Goal: Obtain resource: Download file/media

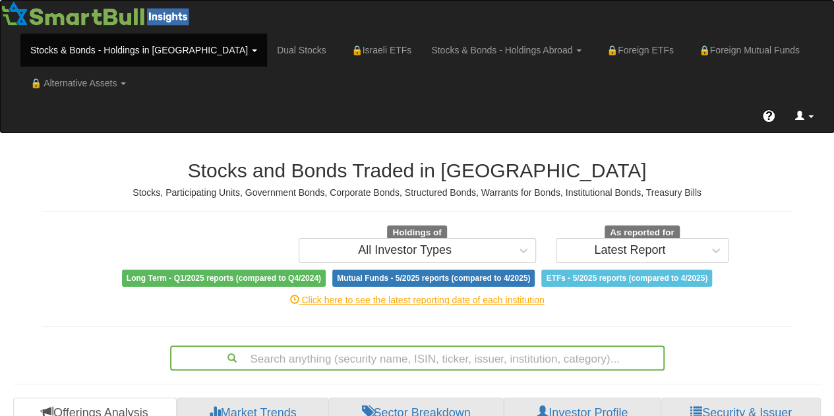
click at [808, 121] on link at bounding box center [804, 116] width 38 height 33
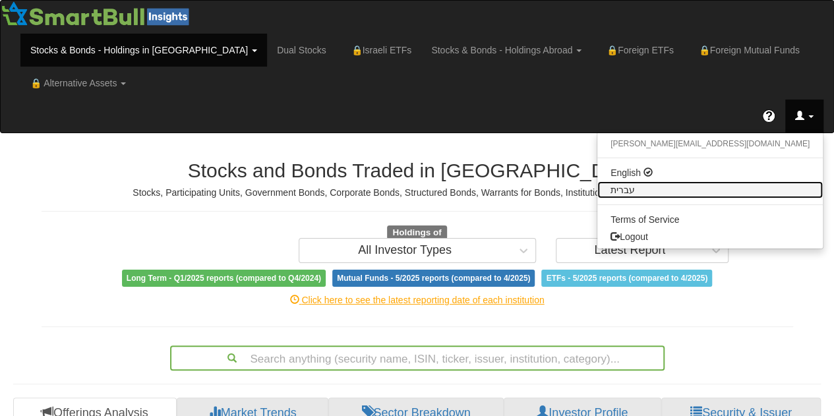
click at [768, 191] on link "עברית" at bounding box center [710, 189] width 226 height 17
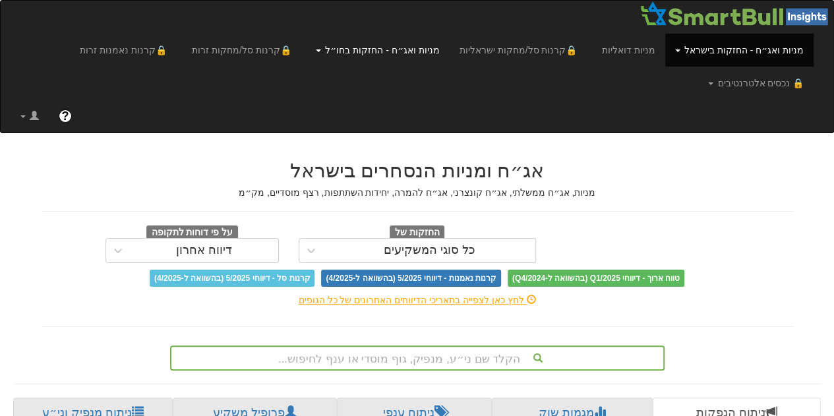
click at [665, 61] on link "מניות ואג״ח - החזקות בחו״ל" at bounding box center [739, 50] width 148 height 33
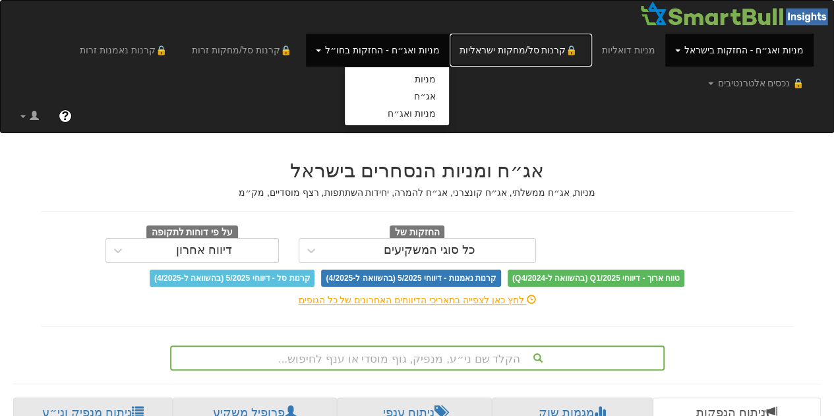
click at [513, 51] on link "🔒 קרנות סל/מחקות ישראליות" at bounding box center [521, 50] width 142 height 33
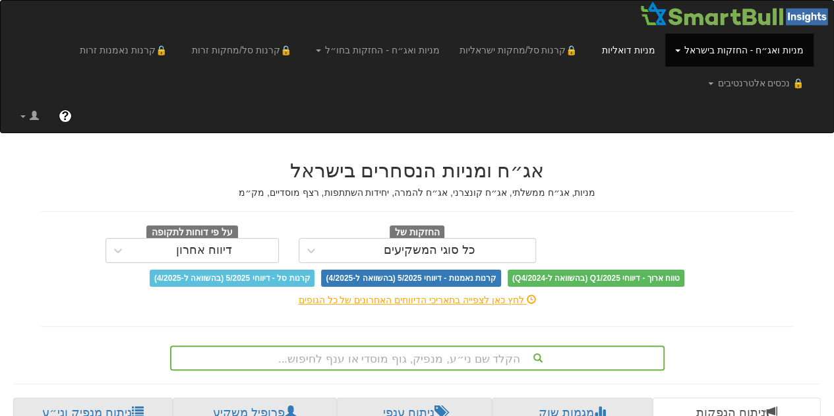
scroll to position [0, 2825]
click at [646, 50] on link "מניות דואליות" at bounding box center [628, 50] width 73 height 33
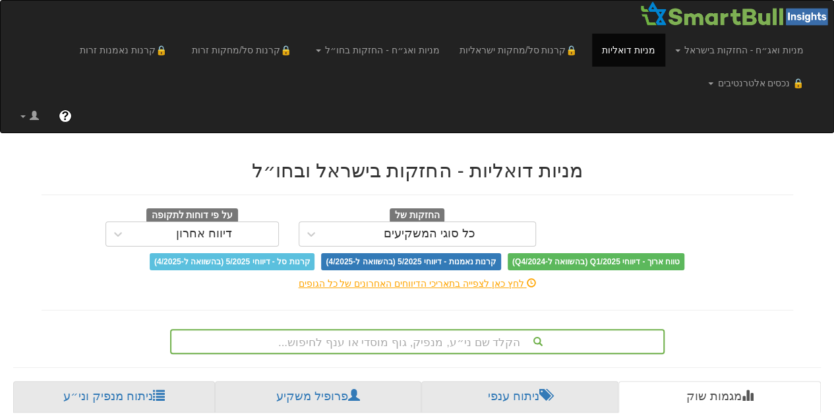
click at [448, 349] on div "הקלד שם ני״ע, מנפיק, גוף מוסדי או ענף לחיפוש..." at bounding box center [417, 341] width 495 height 25
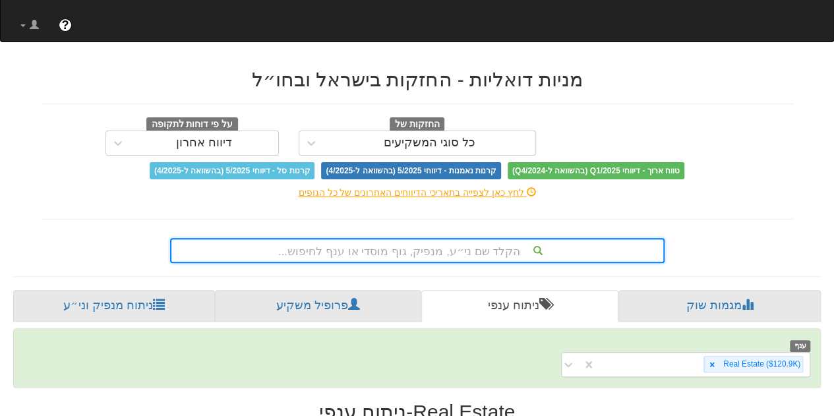
type input "פ"
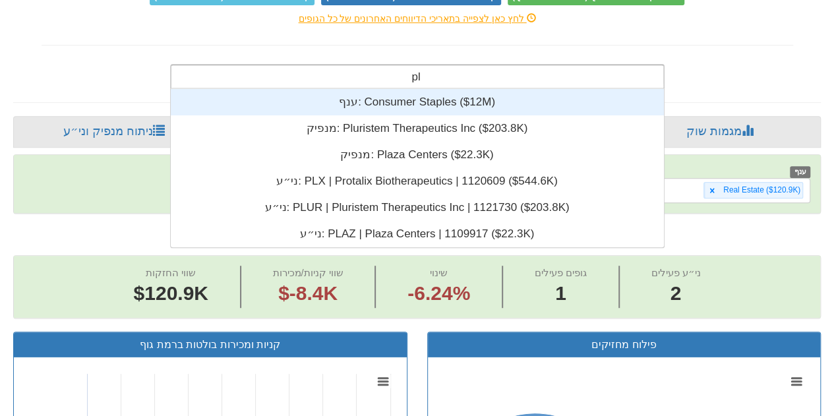
type input "plu"
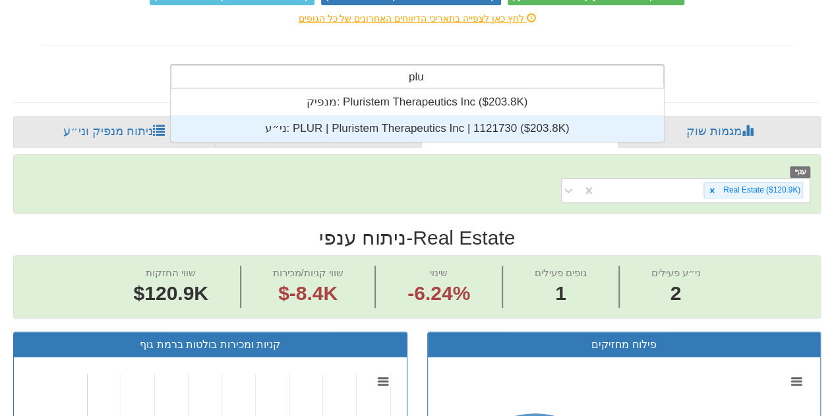
click at [365, 121] on div "ני״ע: ‎PLUR | Pluristem Therapeutics Inc | 1121730 ‎($203.8K)‏" at bounding box center [417, 128] width 494 height 26
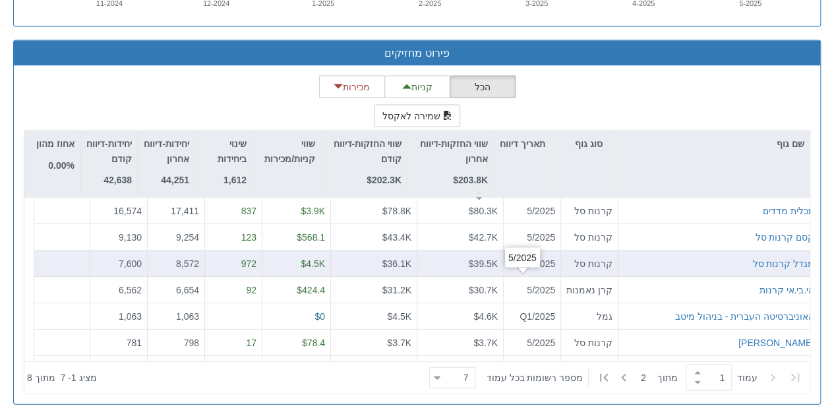
scroll to position [1278, 0]
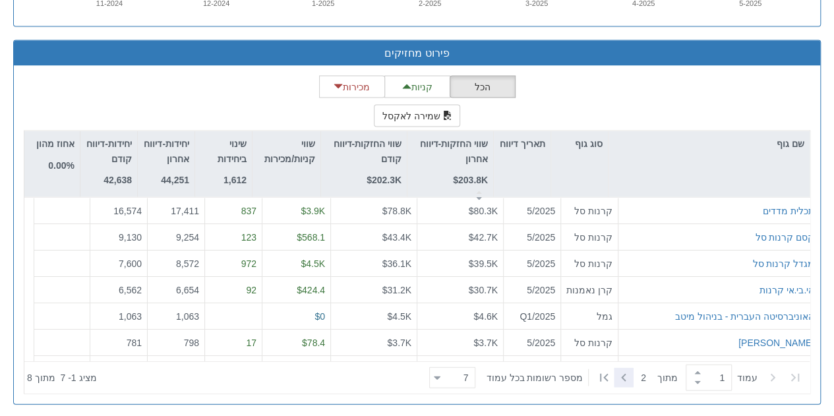
click at [624, 377] on icon at bounding box center [624, 378] width 16 height 16
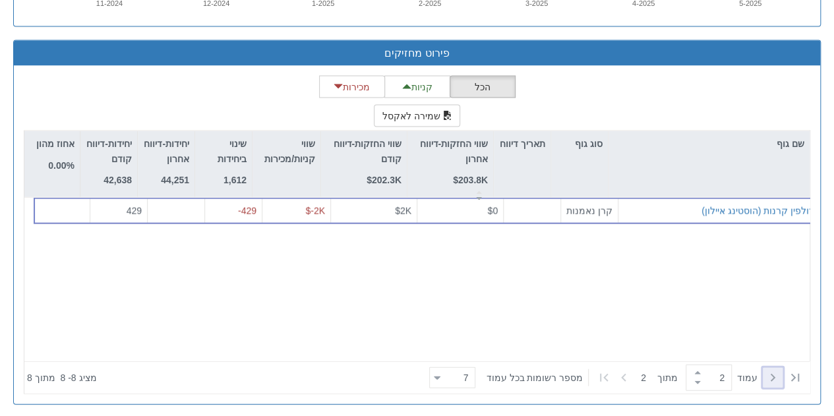
click at [779, 377] on icon at bounding box center [773, 378] width 16 height 16
type input "1"
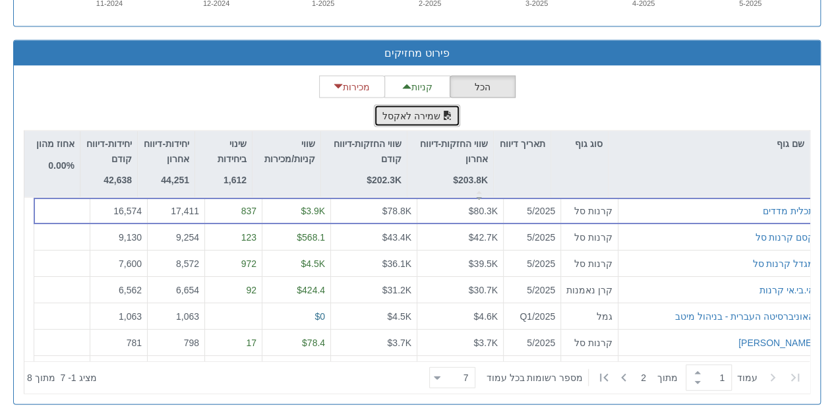
click at [417, 117] on button "שמירה לאקסל" at bounding box center [417, 116] width 87 height 22
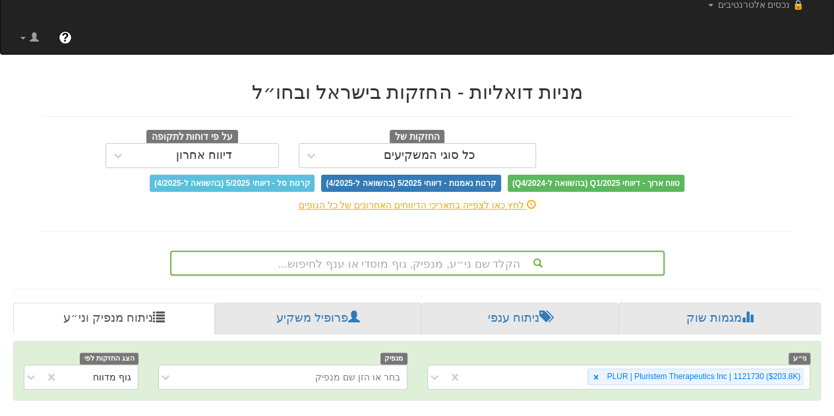
scroll to position [0, 0]
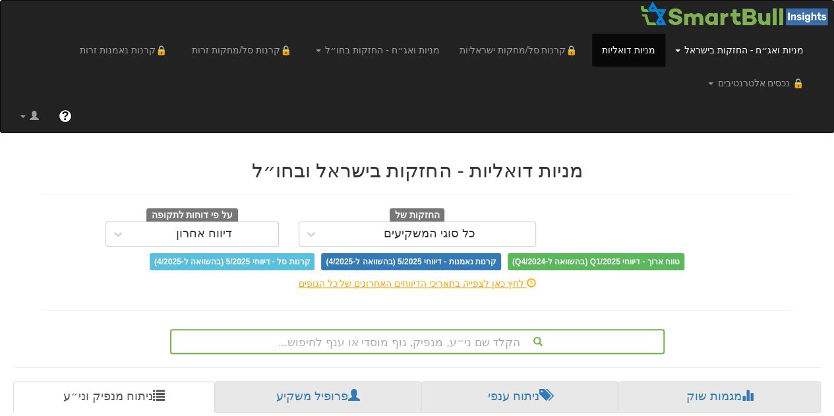
click at [760, 54] on link "מניות ואג״ח - החזקות בישראל" at bounding box center [739, 50] width 148 height 33
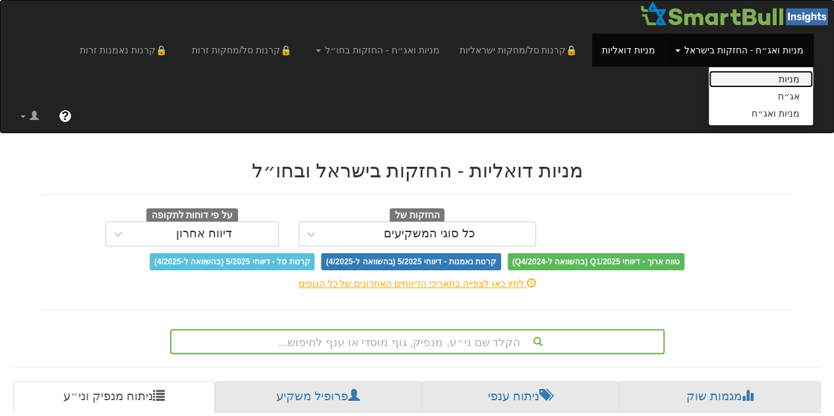
click at [787, 78] on link "מניות" at bounding box center [761, 79] width 104 height 17
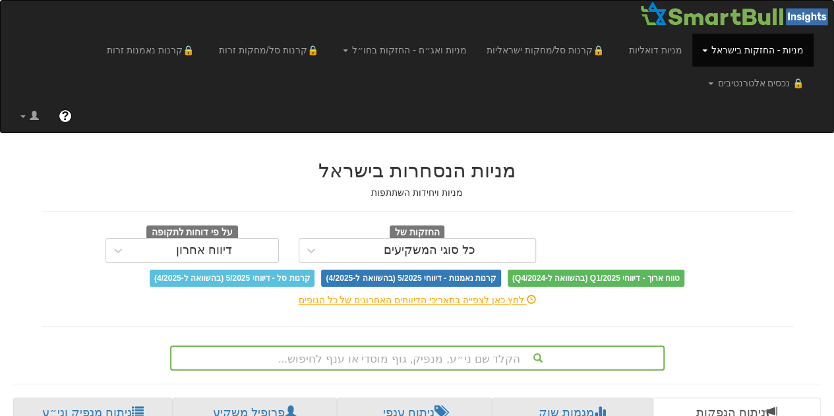
scroll to position [75, 0]
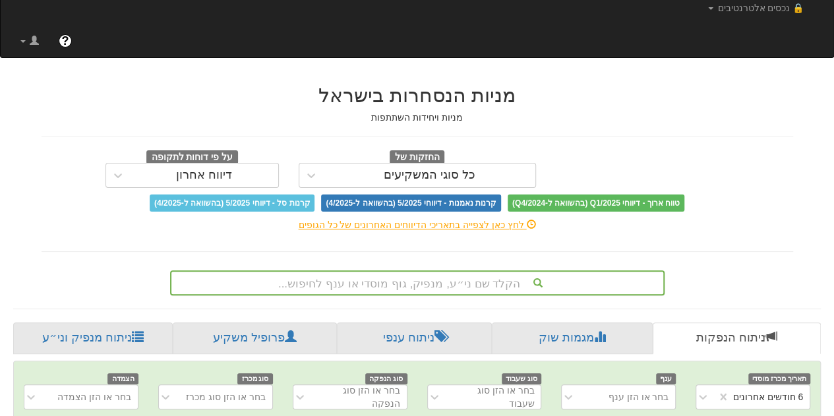
click at [435, 270] on div "הקלד שם ני״ע, מנפיק, גוף מוסדי או ענף לחיפוש..." at bounding box center [417, 282] width 495 height 25
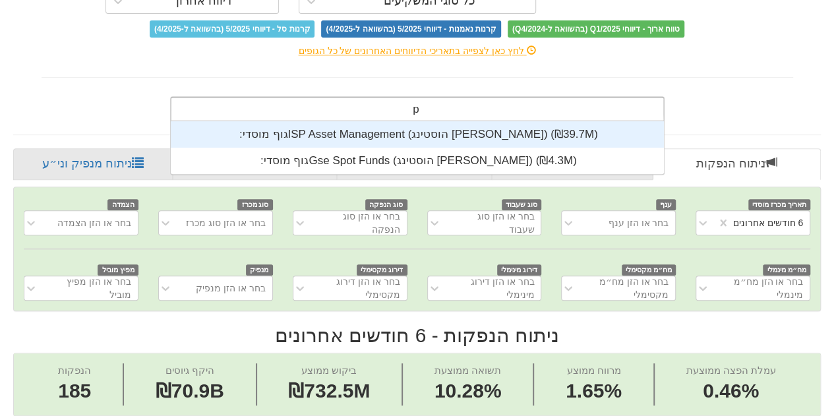
scroll to position [53, 0]
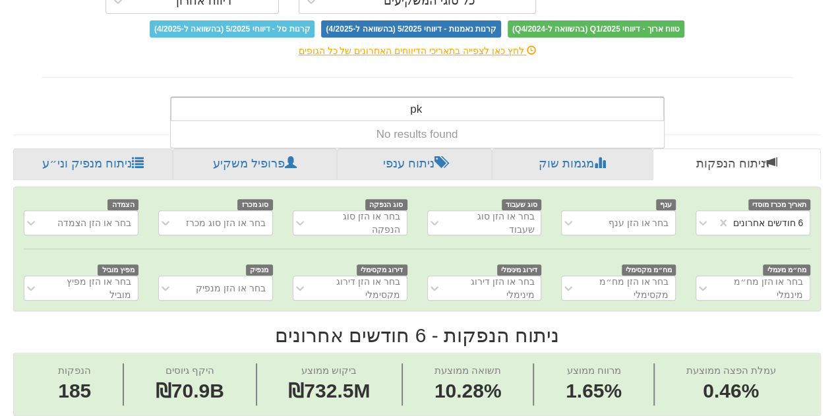
type input "p"
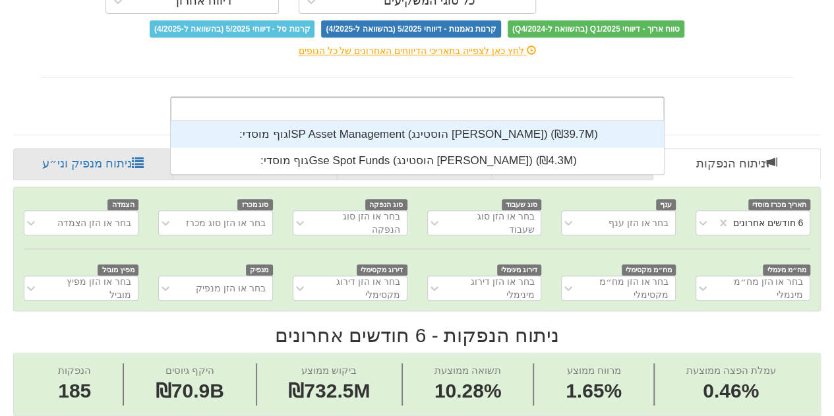
scroll to position [328, 0]
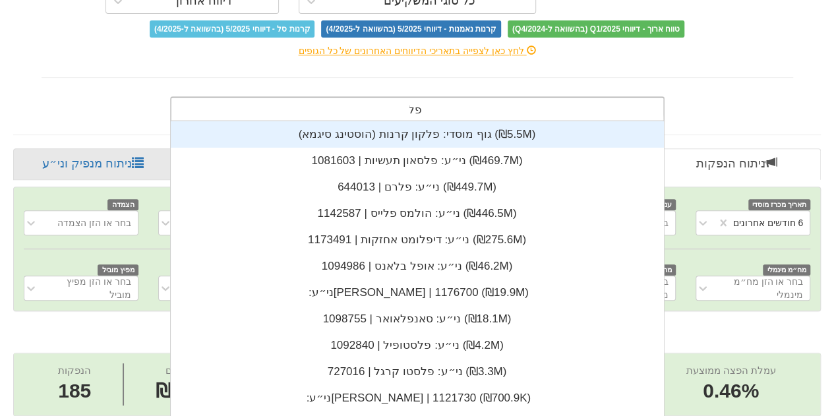
type input "פלו"
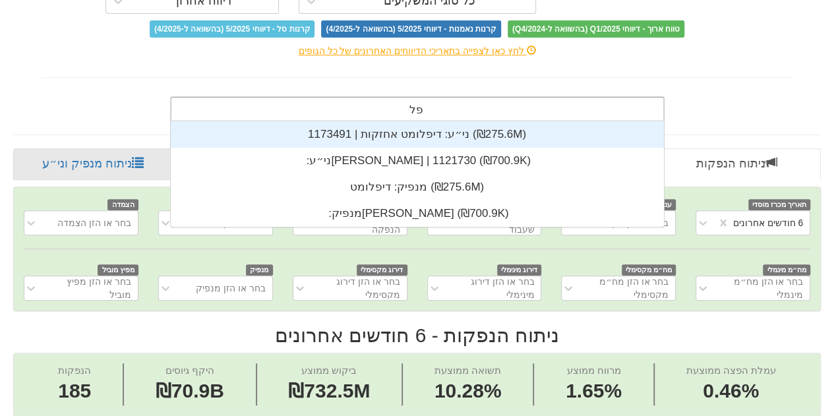
scroll to position [106, 0]
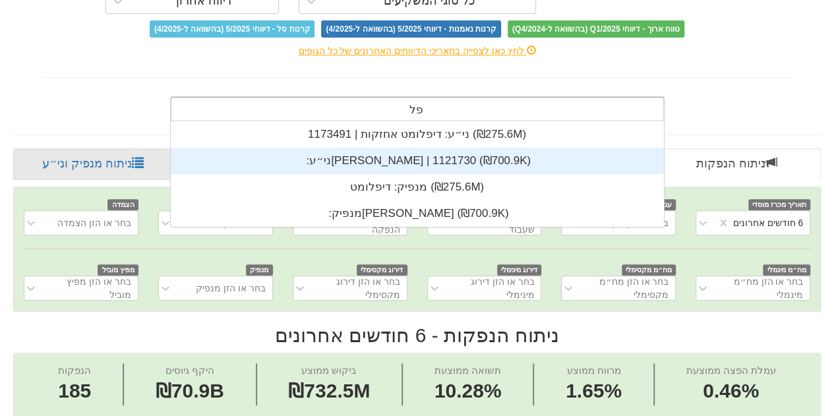
click at [416, 148] on div "ני״ע: ‏[PERSON_NAME] | 1121730 ‎(₪700.9K)‎" at bounding box center [417, 161] width 494 height 26
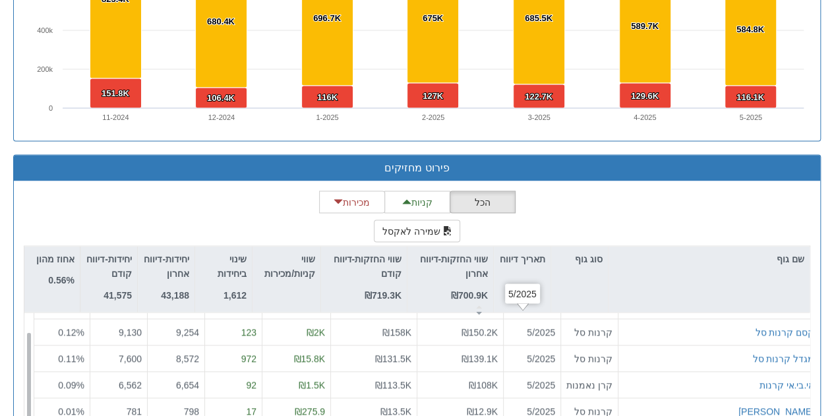
scroll to position [1107, 0]
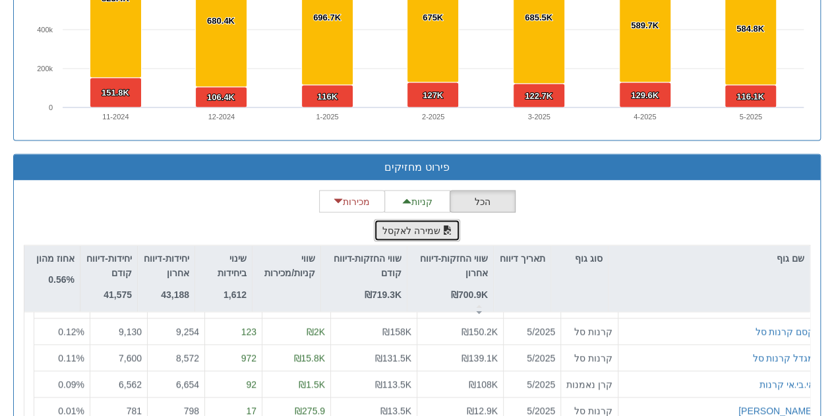
click at [414, 219] on button "שמירה לאקסל" at bounding box center [417, 230] width 87 height 22
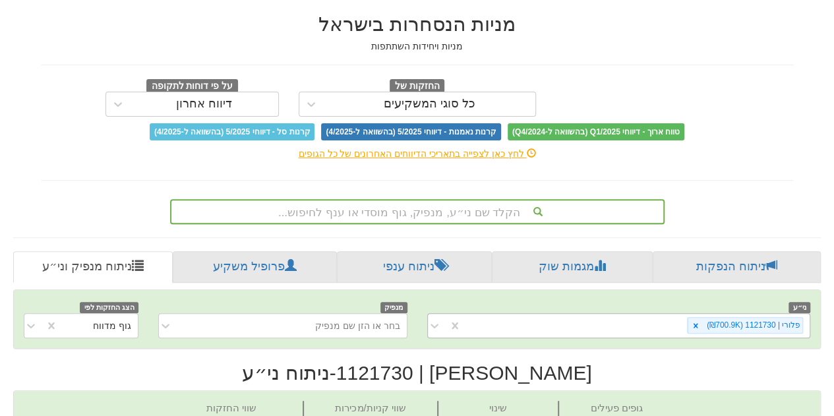
scroll to position [117, 0]
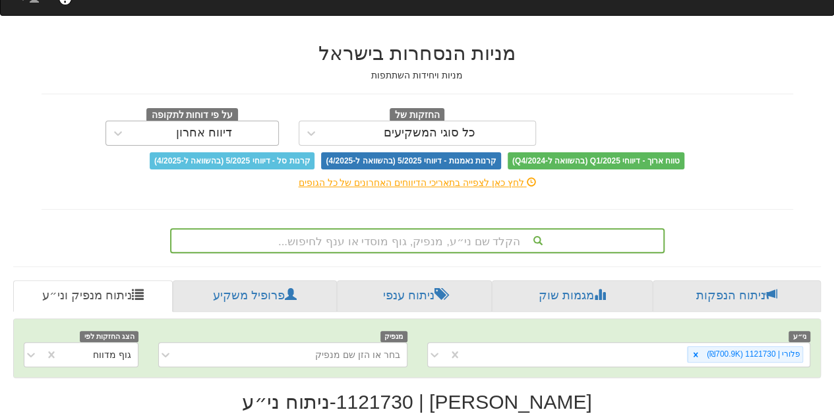
click at [210, 127] on div "דיווח אחרון" at bounding box center [204, 133] width 56 height 13
click at [121, 127] on icon at bounding box center [117, 133] width 13 height 13
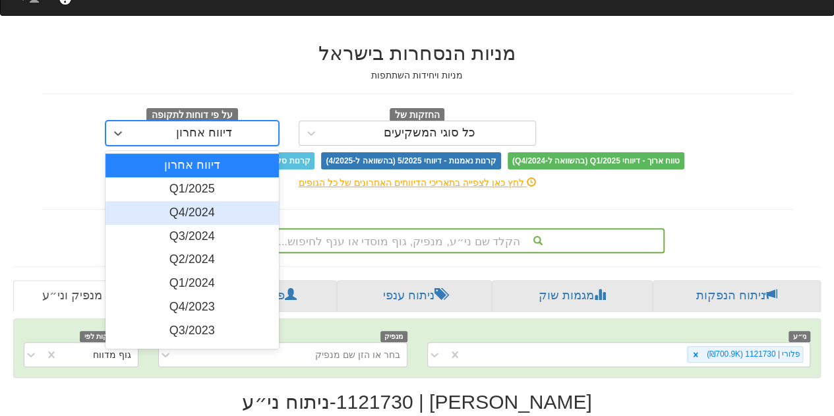
click at [158, 201] on div "Q4/2024" at bounding box center [192, 213] width 173 height 24
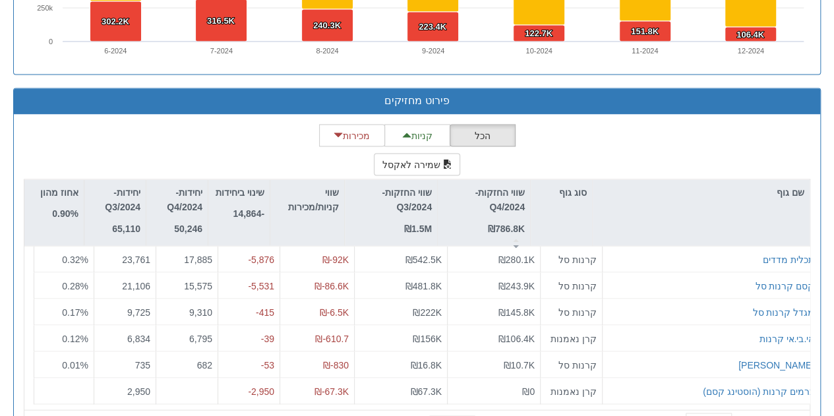
scroll to position [1137, 0]
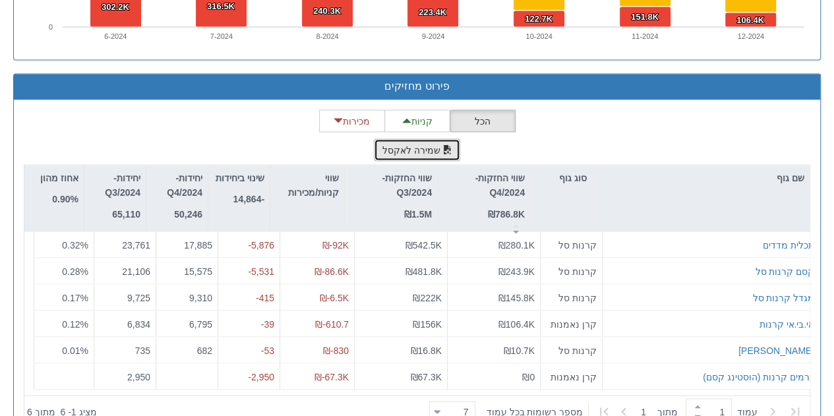
click at [419, 138] on button "שמירה לאקסל" at bounding box center [417, 149] width 87 height 22
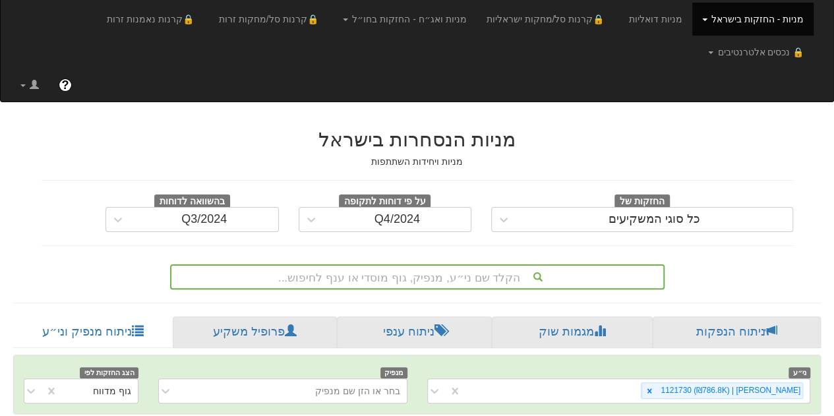
scroll to position [0, 0]
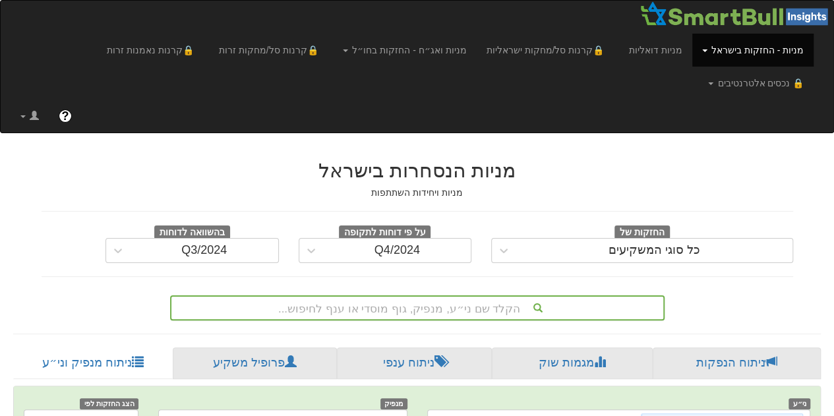
click at [148, 238] on div "Q3/2024" at bounding box center [192, 250] width 173 height 25
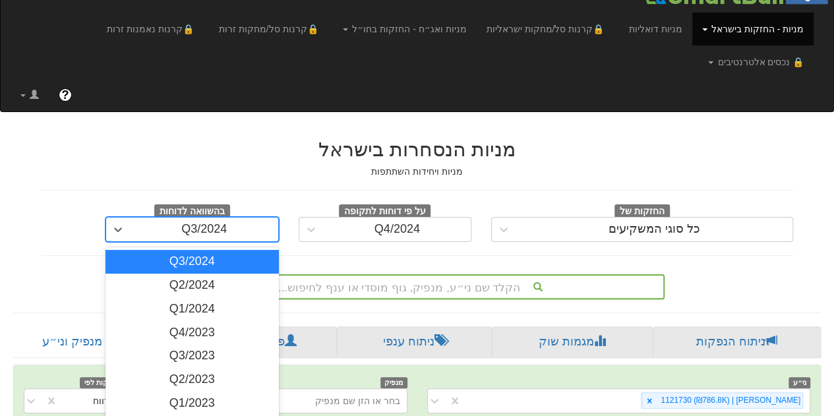
scroll to position [22, 0]
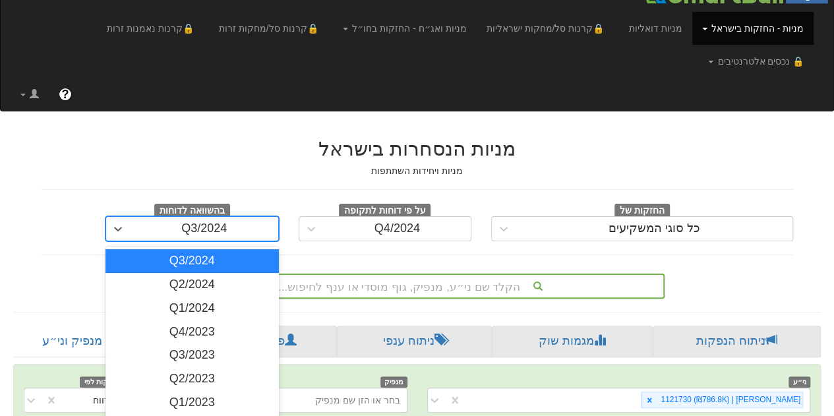
click at [313, 138] on div "מניות הנסחרות בישראל מניות ויחידות השתתפות החזקות של כל סוגי המשקיעים על פי דוח…" at bounding box center [418, 190] width 752 height 104
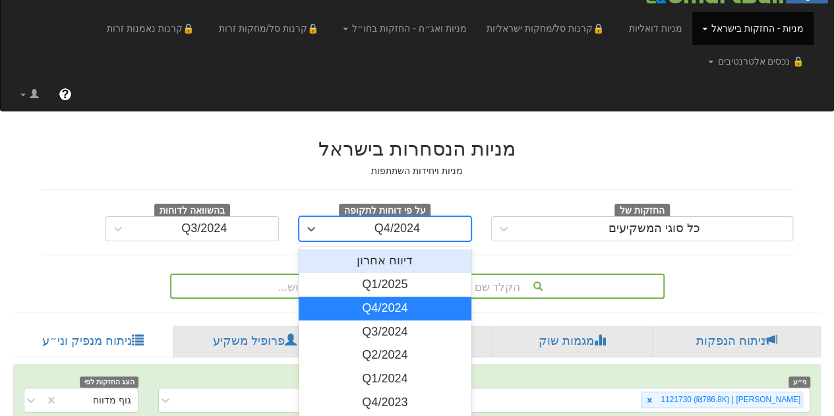
click at [338, 218] on div "Q4/2024" at bounding box center [398, 228] width 148 height 21
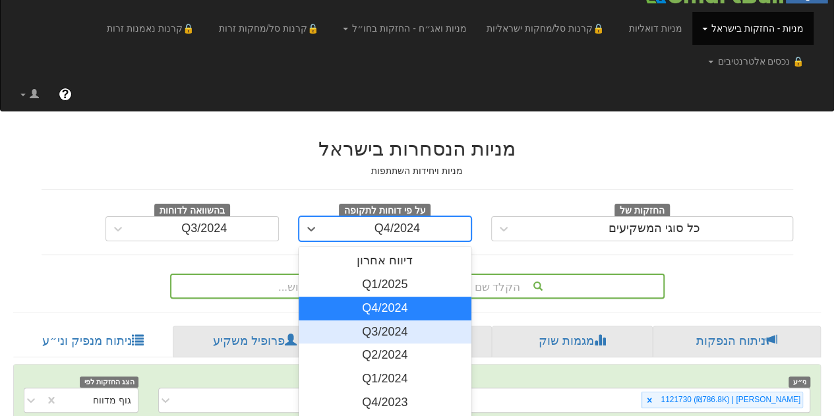
click at [355, 320] on div "Q3/2024" at bounding box center [385, 332] width 173 height 24
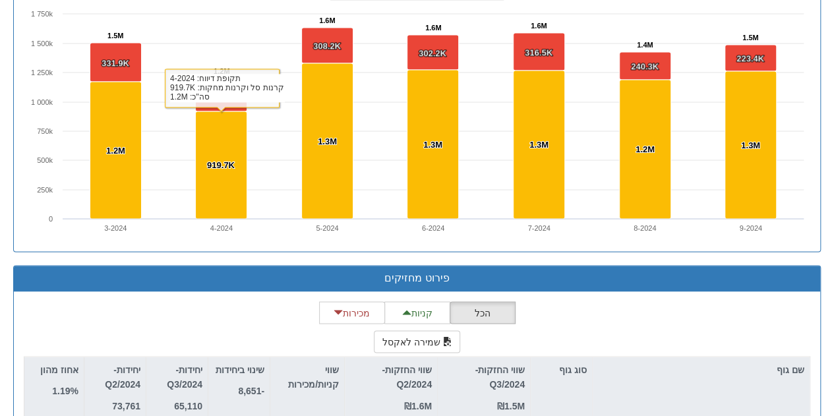
scroll to position [1137, 0]
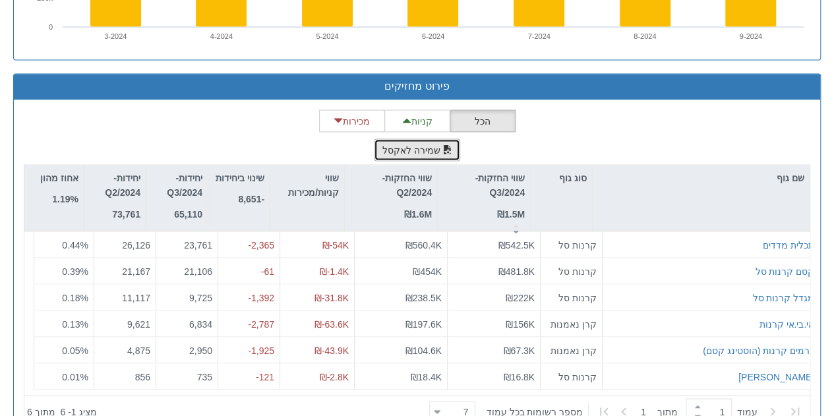
click at [410, 138] on button "שמירה לאקסל" at bounding box center [417, 149] width 87 height 22
